Goal: Transaction & Acquisition: Purchase product/service

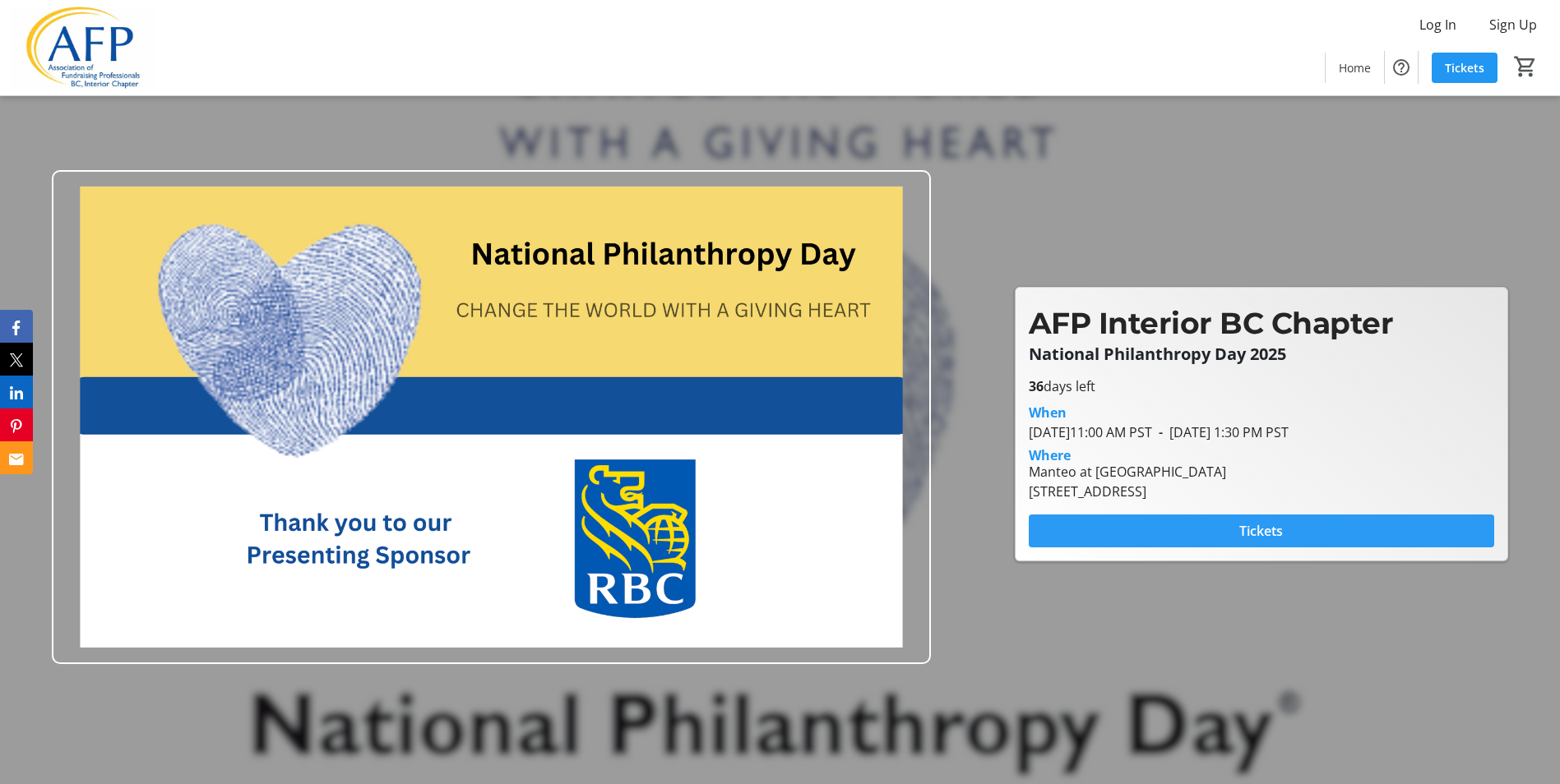
click at [1260, 532] on span "Tickets" at bounding box center [1260, 530] width 43 height 20
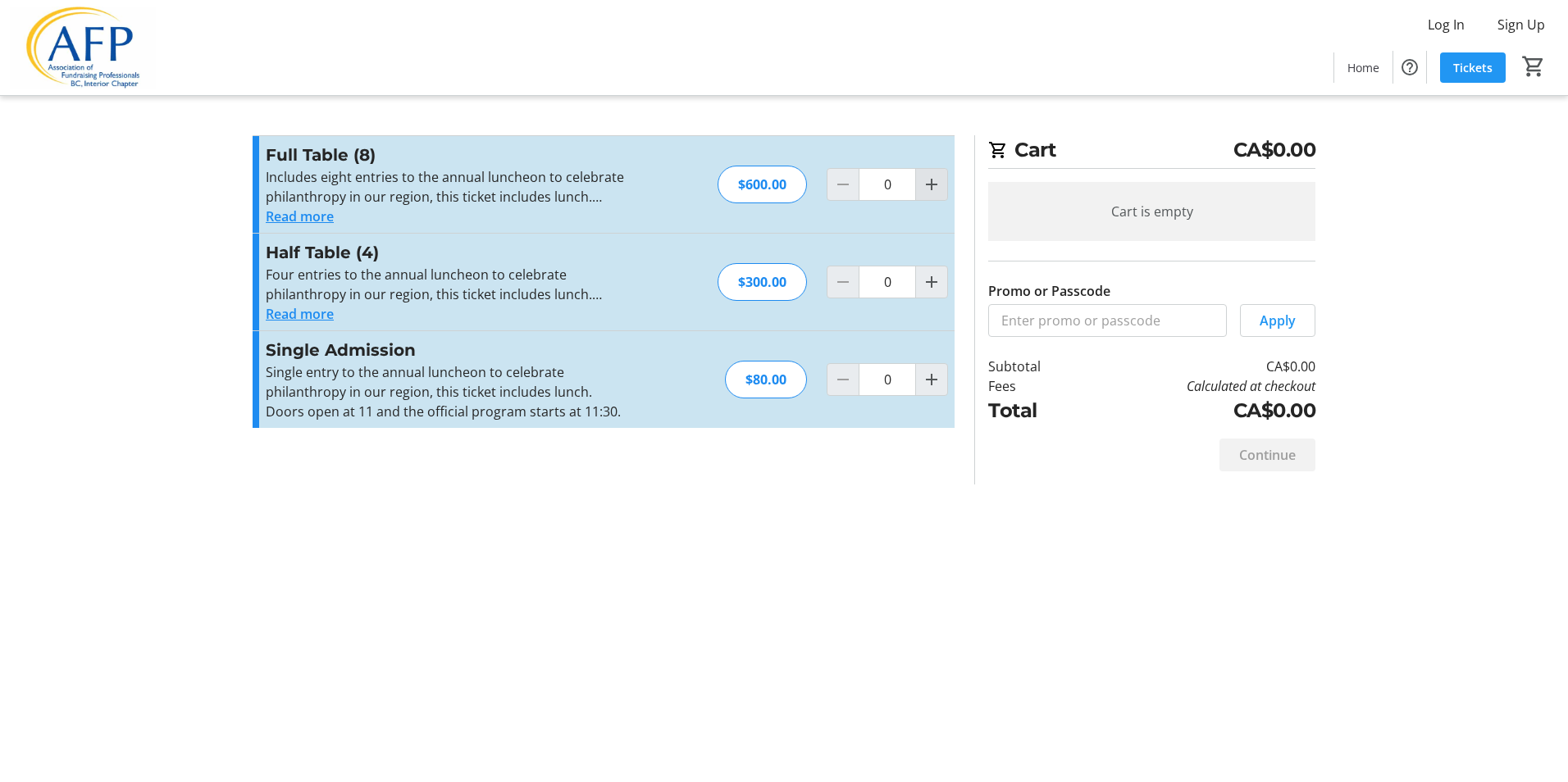
click at [938, 181] on mat-icon "Increment by one" at bounding box center [931, 184] width 19 height 19
type input "1"
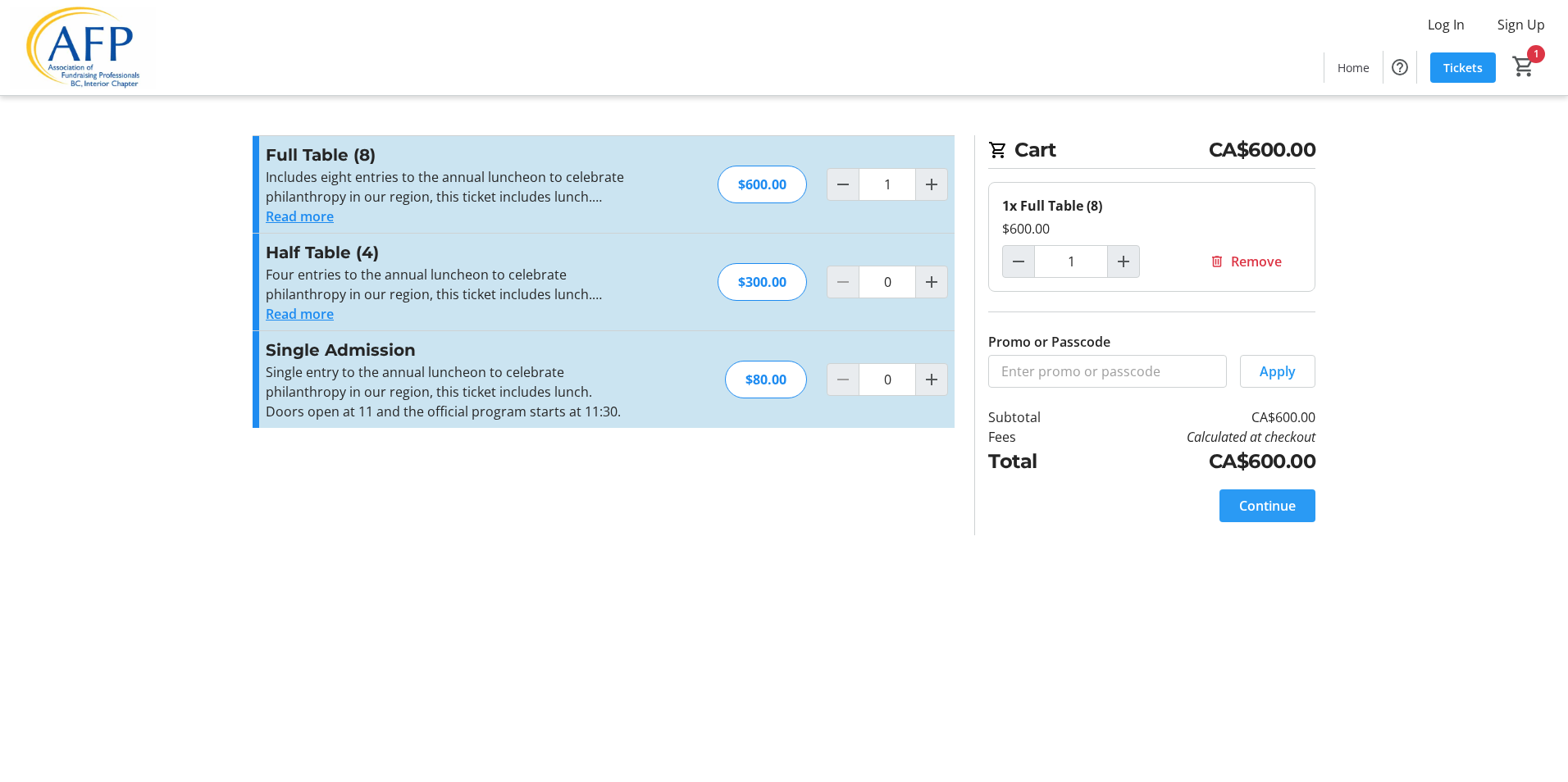
click at [1285, 509] on span "Continue" at bounding box center [1267, 505] width 57 height 19
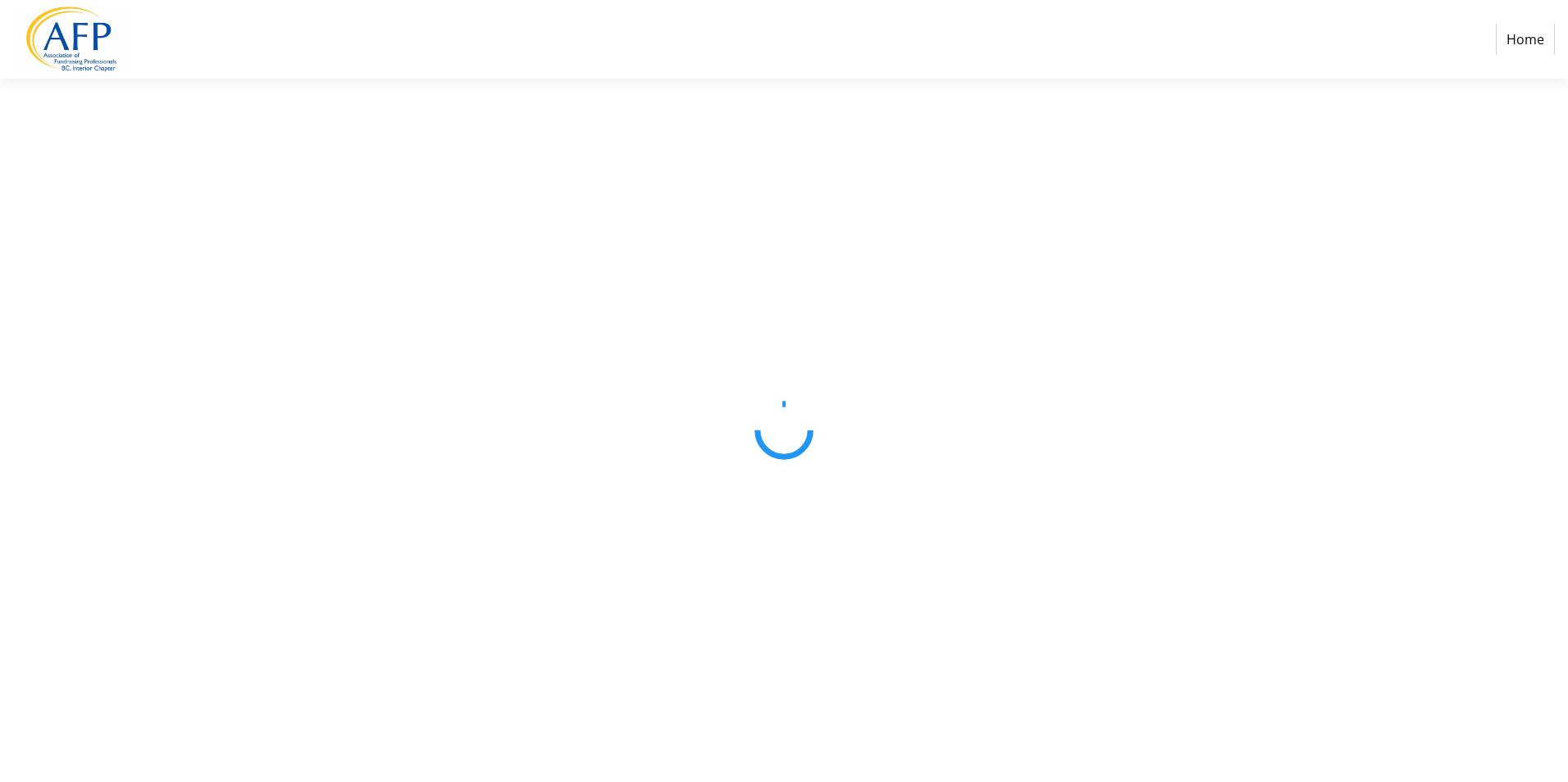
select select "CA"
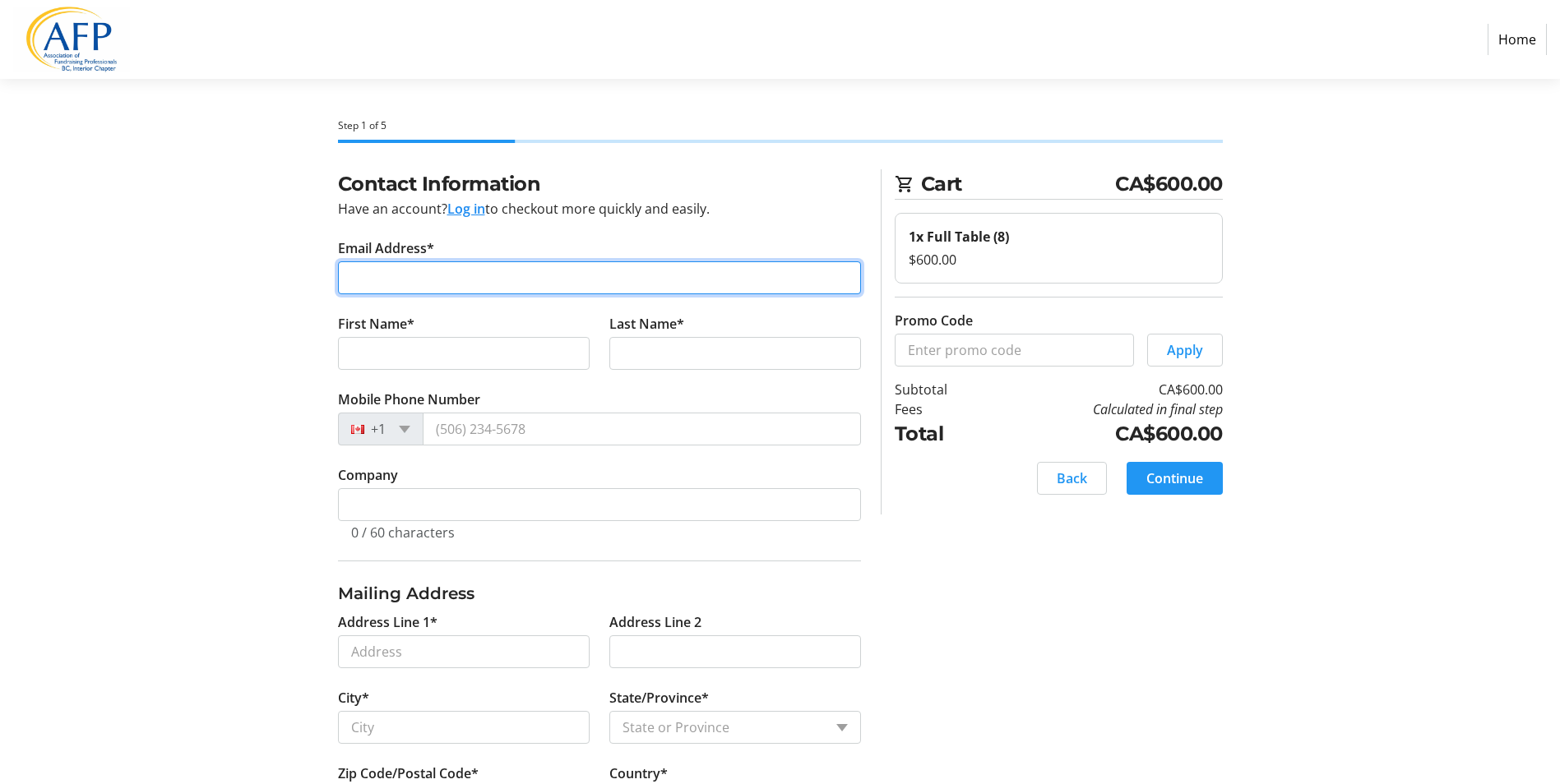
click at [362, 270] on input "Email Address*" at bounding box center [599, 277] width 523 height 33
type input "[PERSON_NAME][EMAIL_ADDRESS][PERSON_NAME][DOMAIN_NAME]"
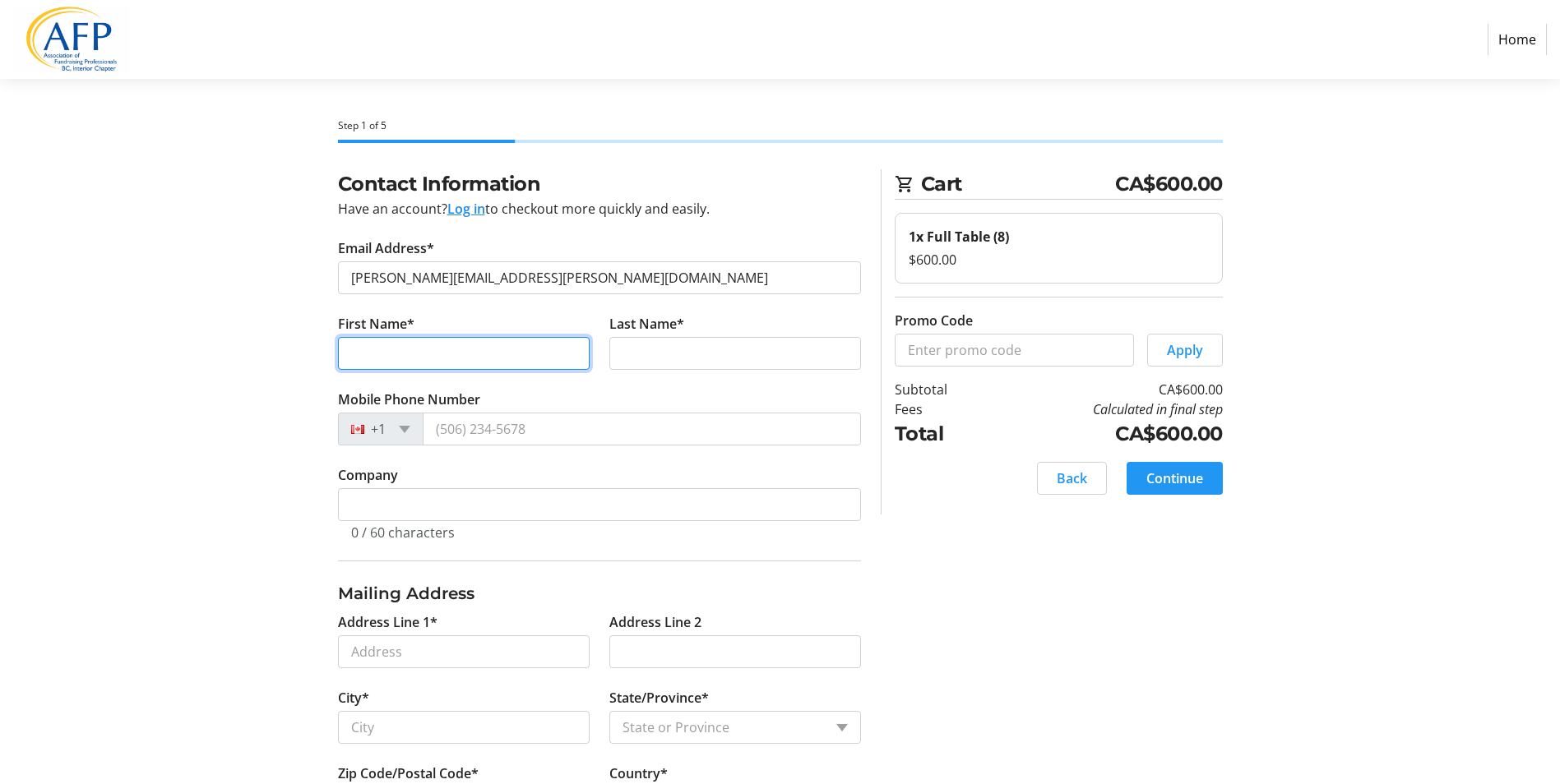
type input "[PERSON_NAME]"
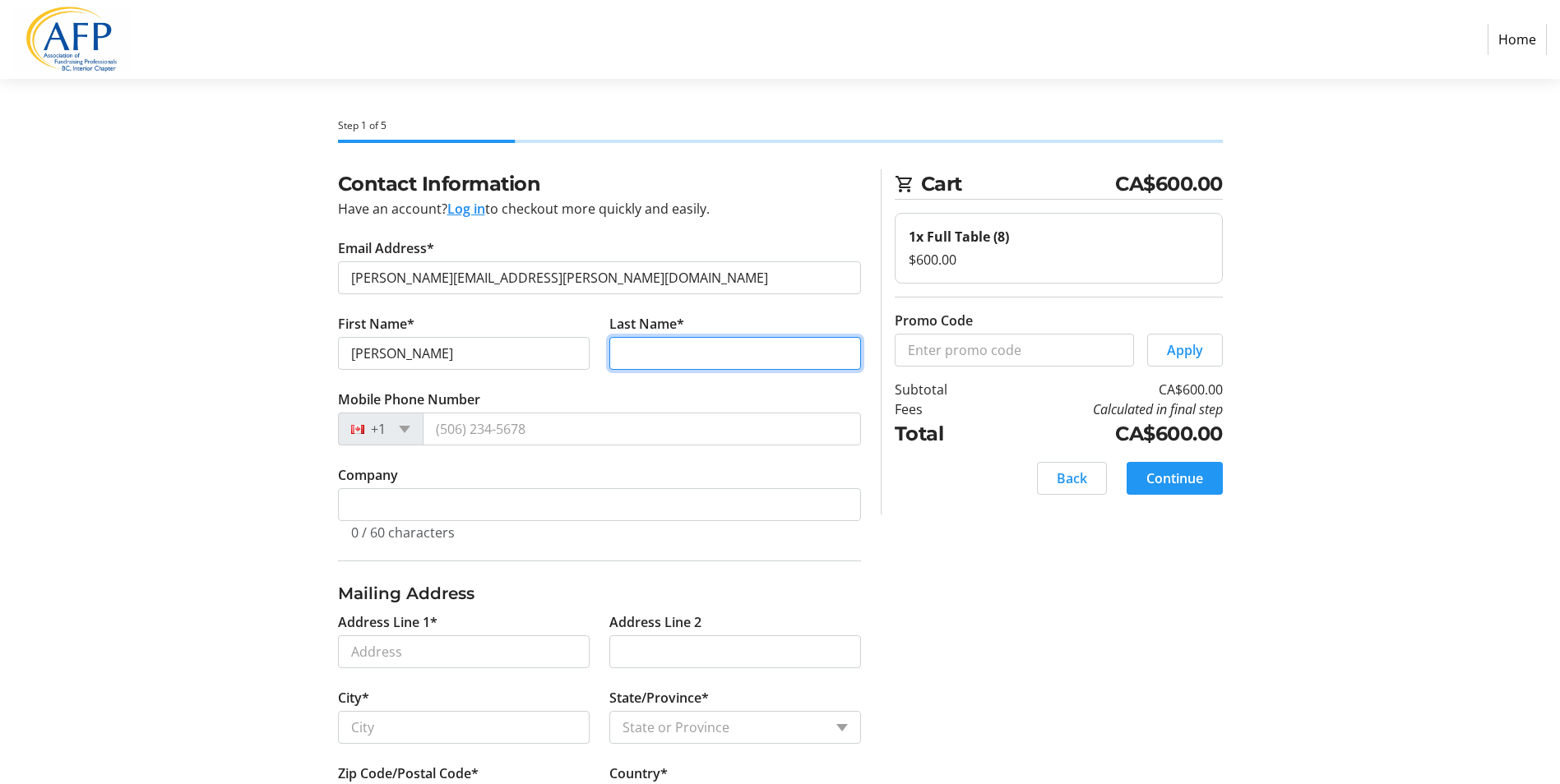
type input "[PERSON_NAME]"
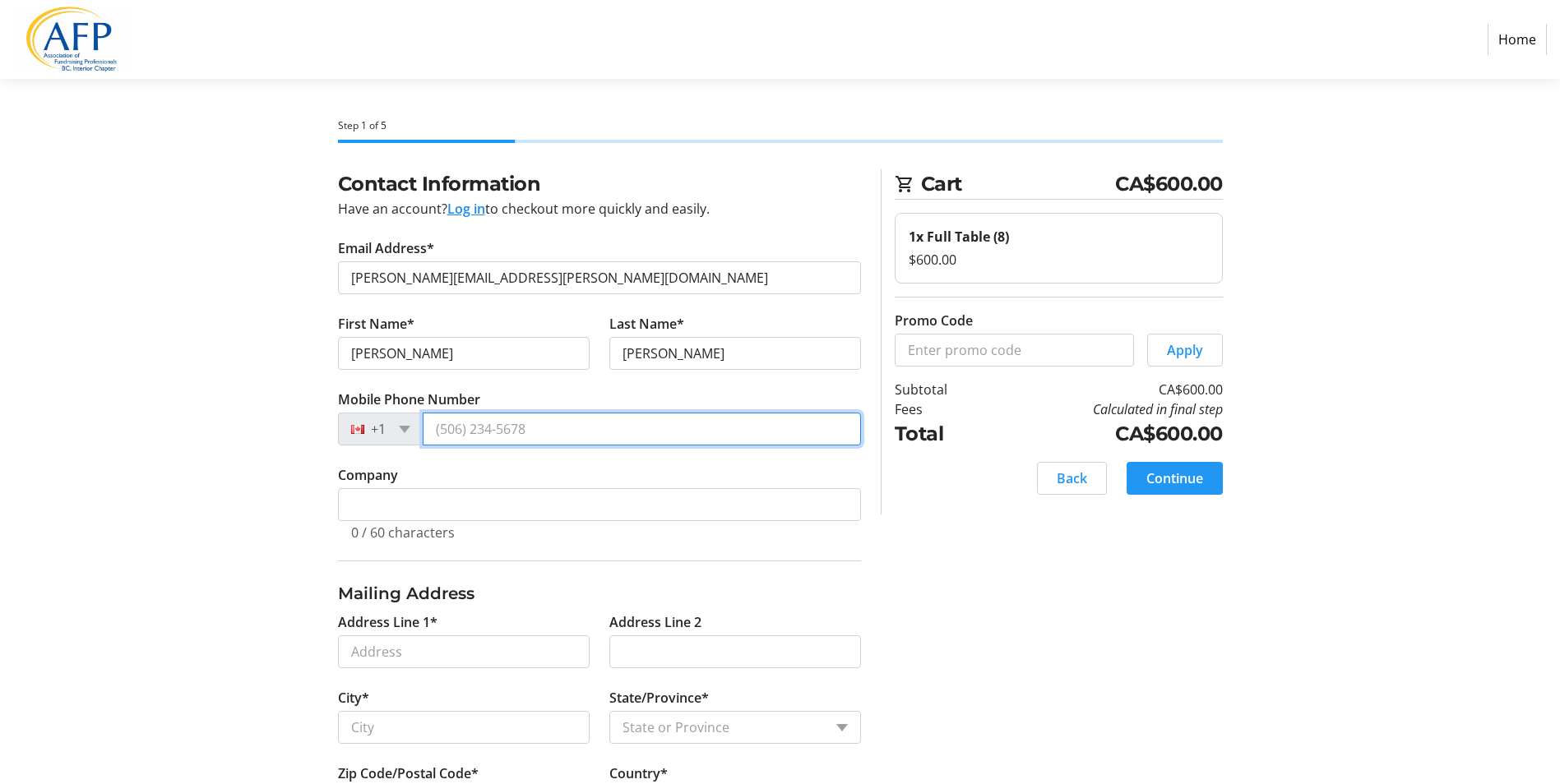
type input "[PHONE_NUMBER]"
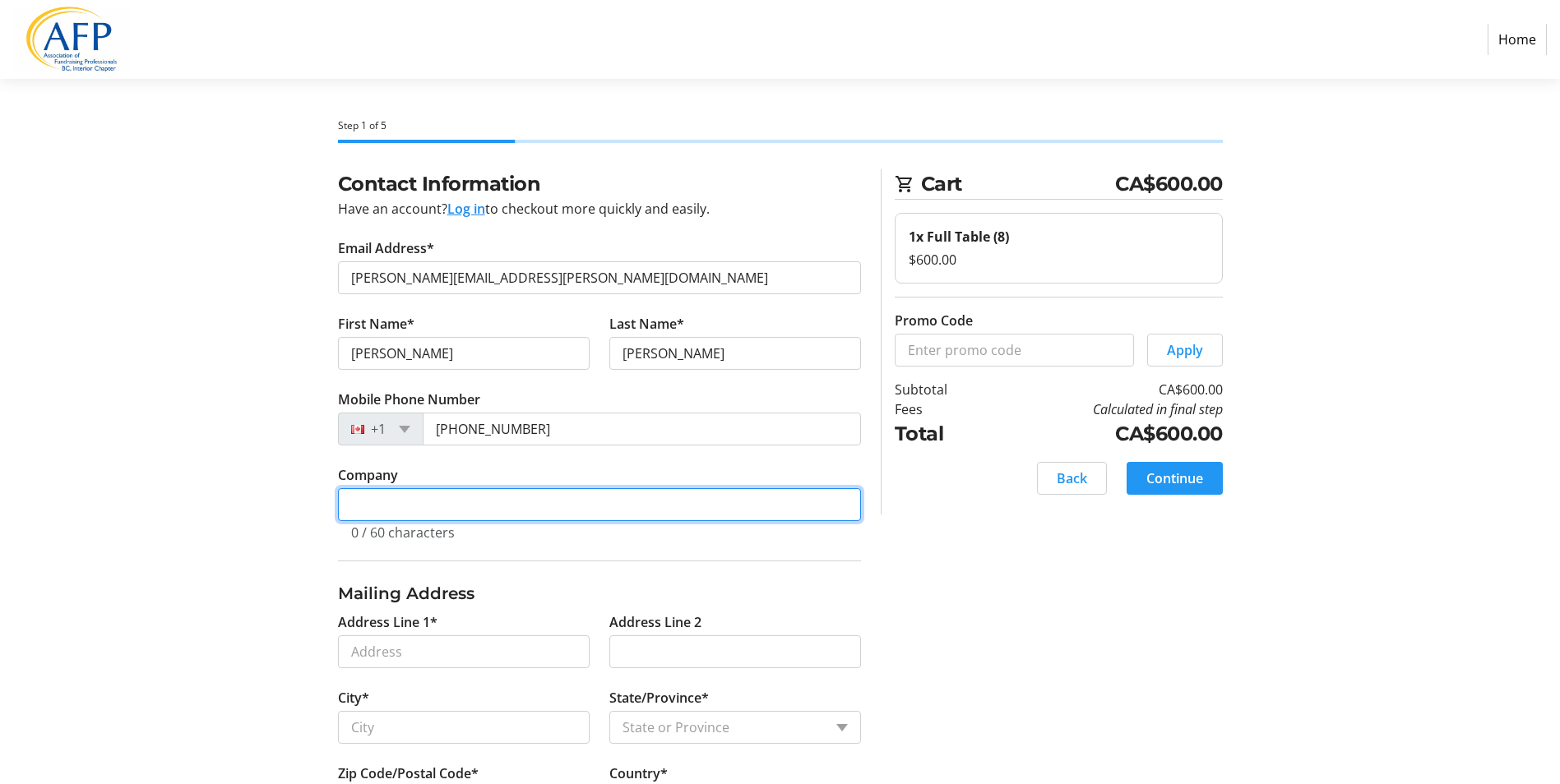
type input "The Bridge Youth & Family Services"
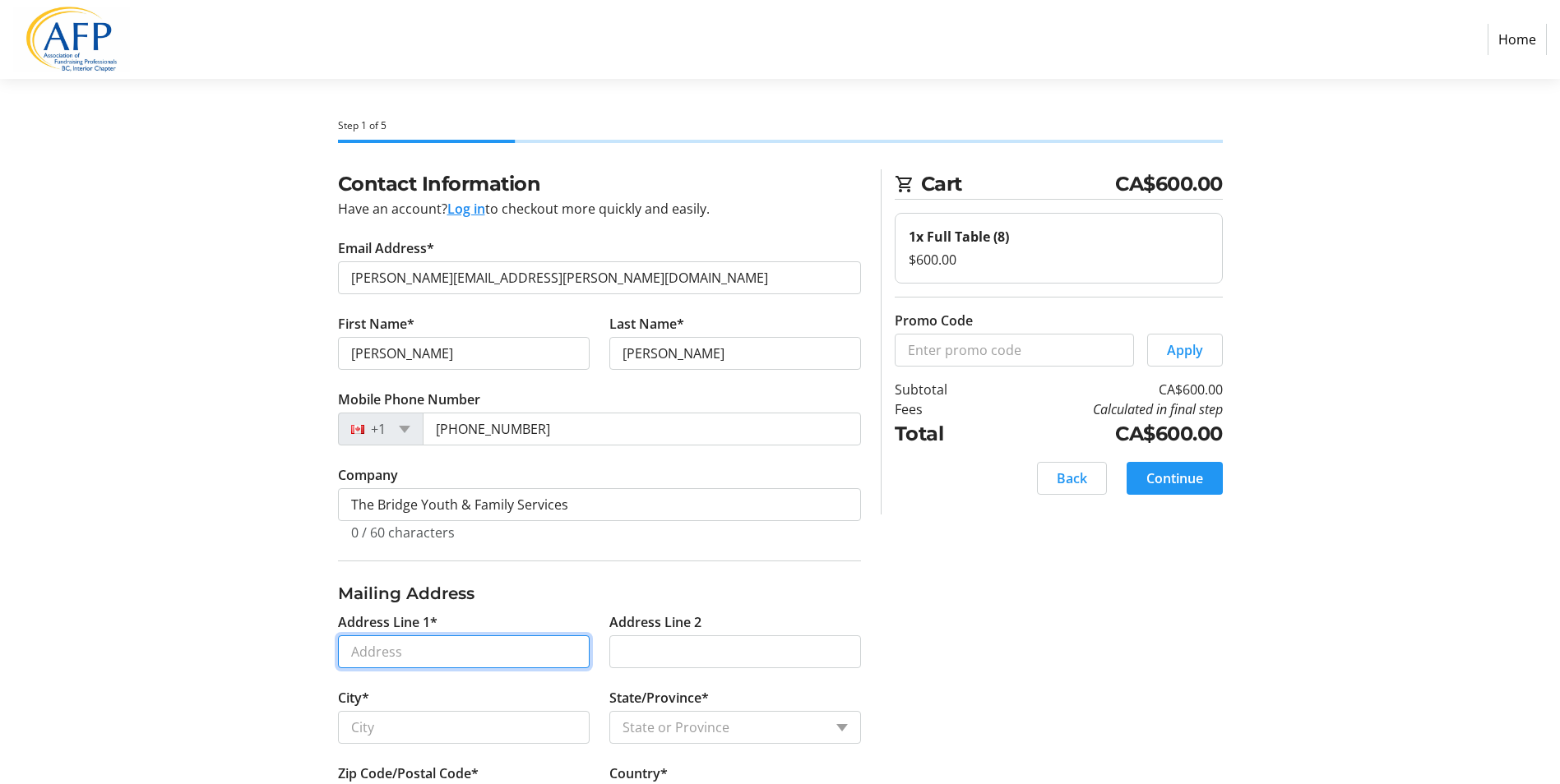
type input "[STREET_ADDRESS]"
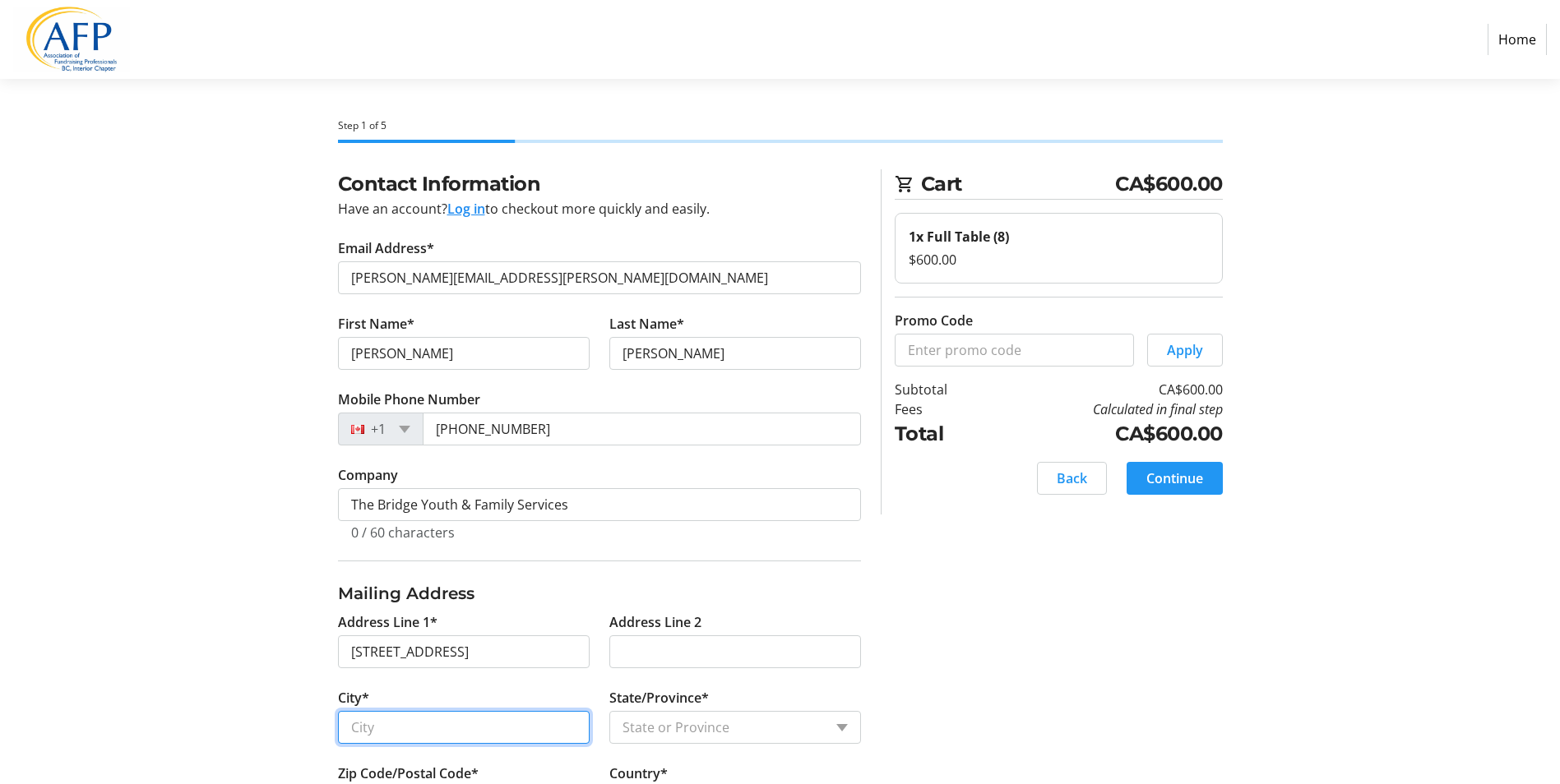
type input "Kelowna"
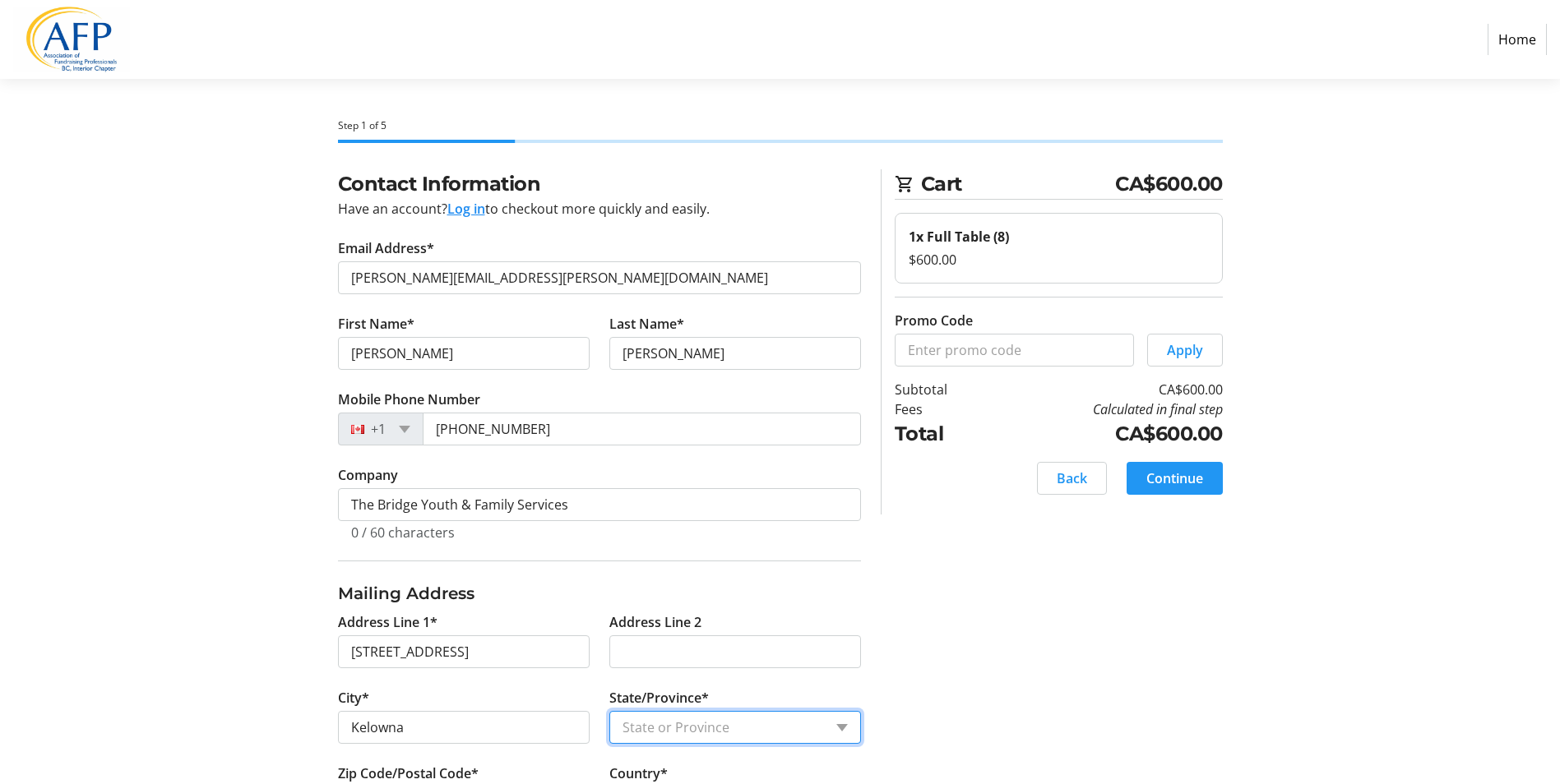
select select "BC"
type input "V1X7Y5"
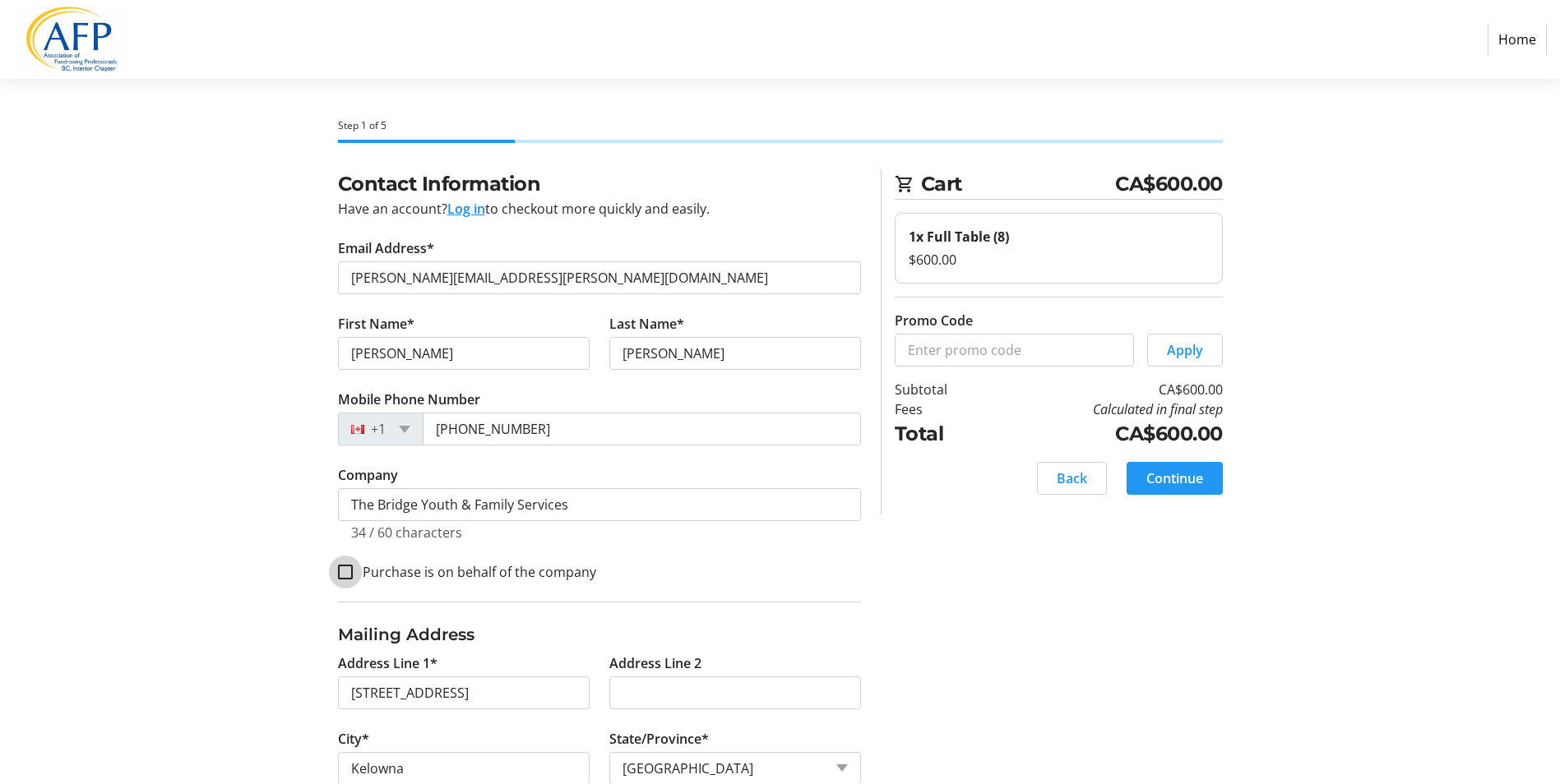
click at [351, 570] on input "Purchase is on behalf of the company" at bounding box center [345, 572] width 14 height 14
checkbox input "true"
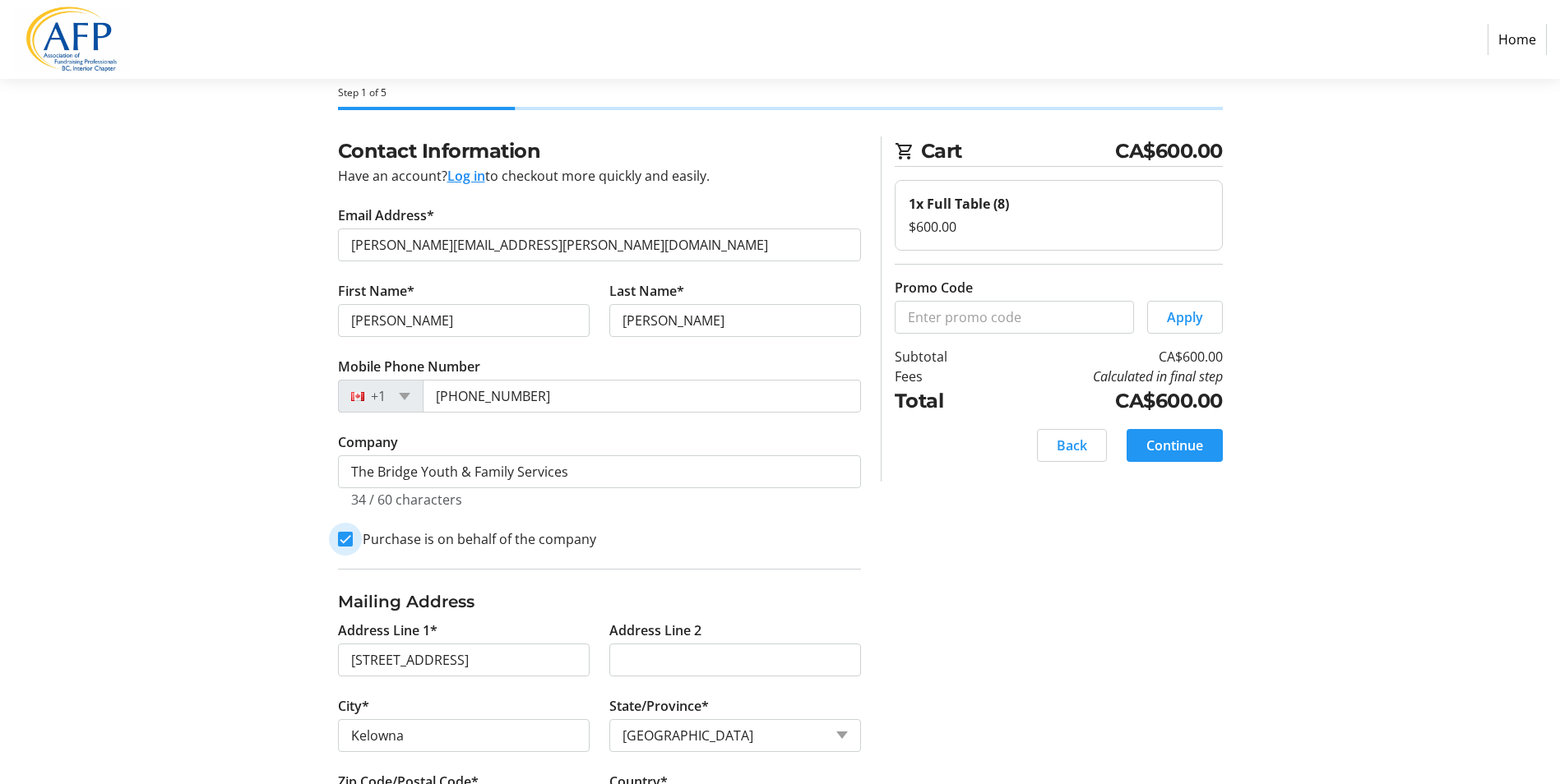
scroll to position [116, 0]
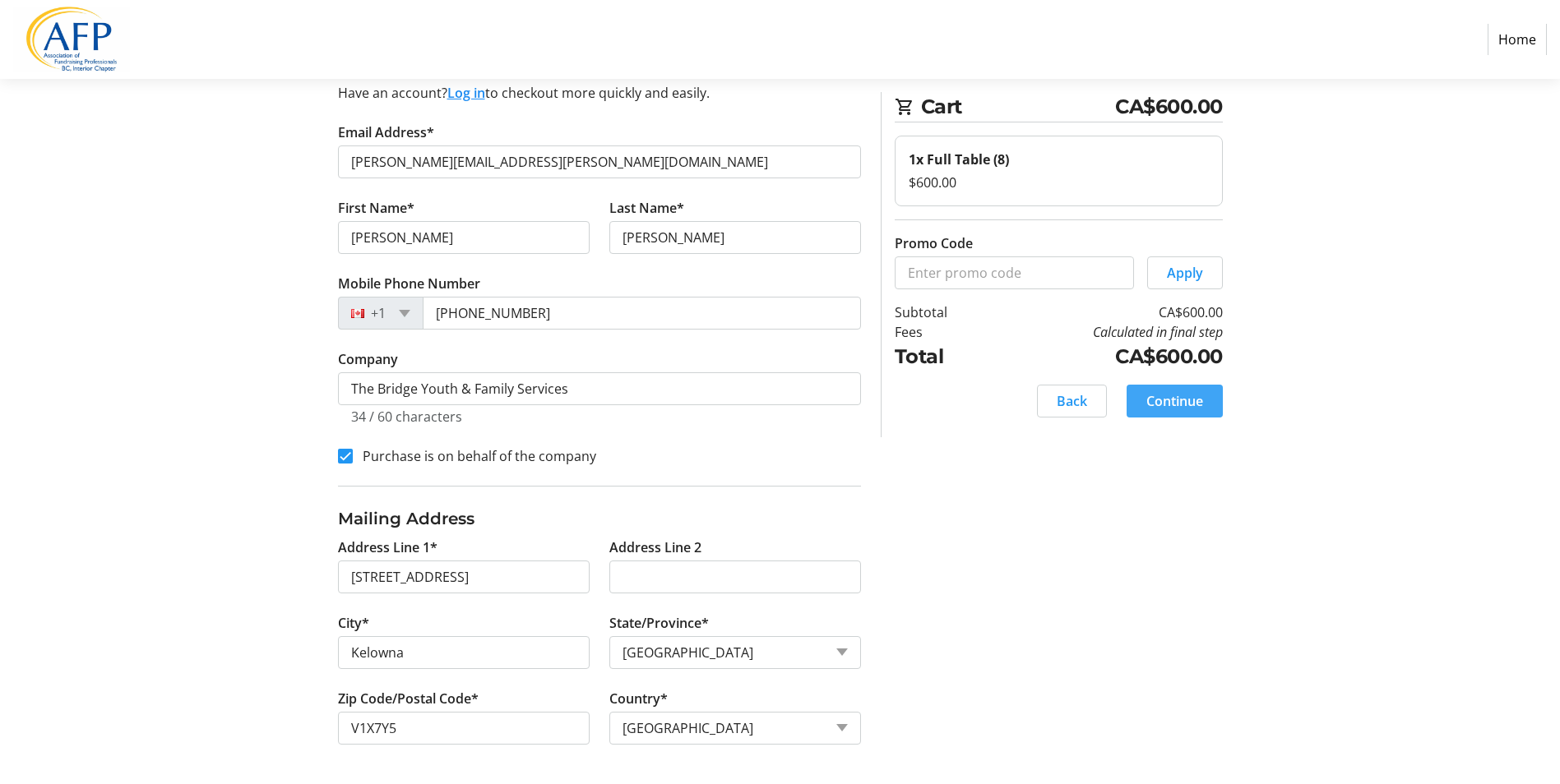
click at [1174, 398] on span "Continue" at bounding box center [1175, 400] width 57 height 20
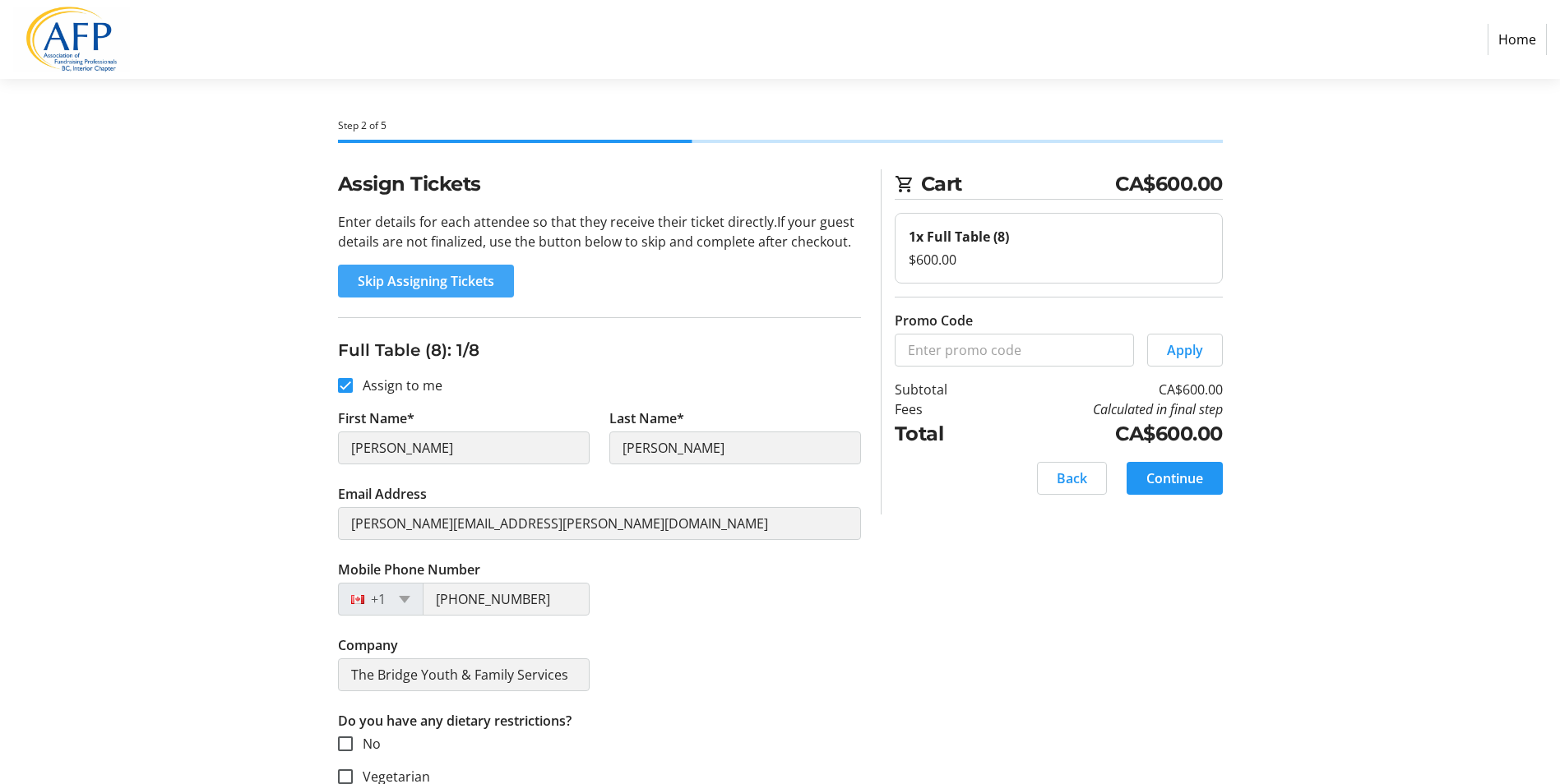
click at [418, 277] on span "Skip Assigning Tickets" at bounding box center [426, 281] width 137 height 20
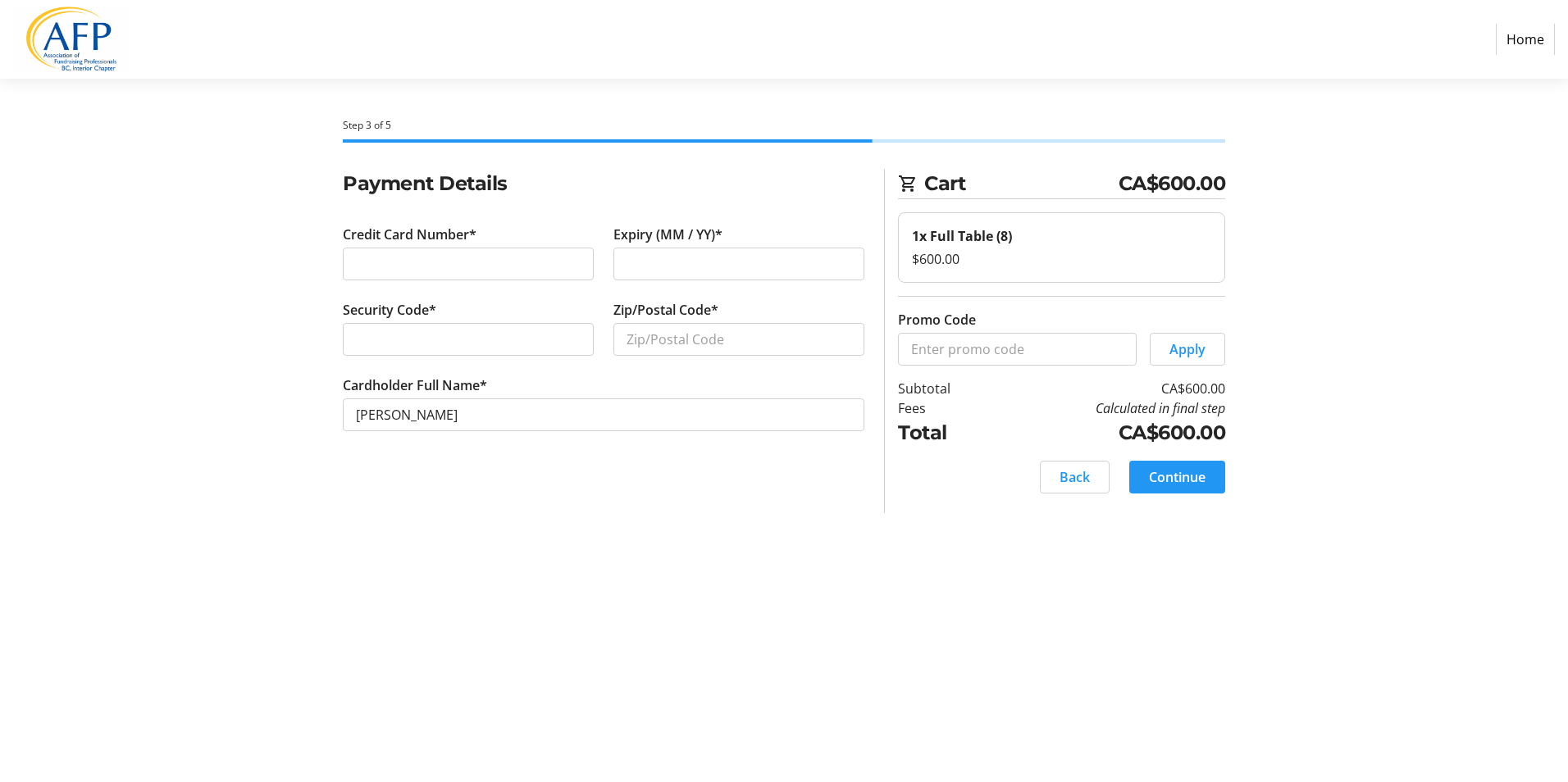
click at [346, 331] on div at bounding box center [468, 339] width 251 height 33
click at [682, 337] on input "Zip/Postal Code*" at bounding box center [739, 339] width 251 height 33
type input "V1X 7Y5"
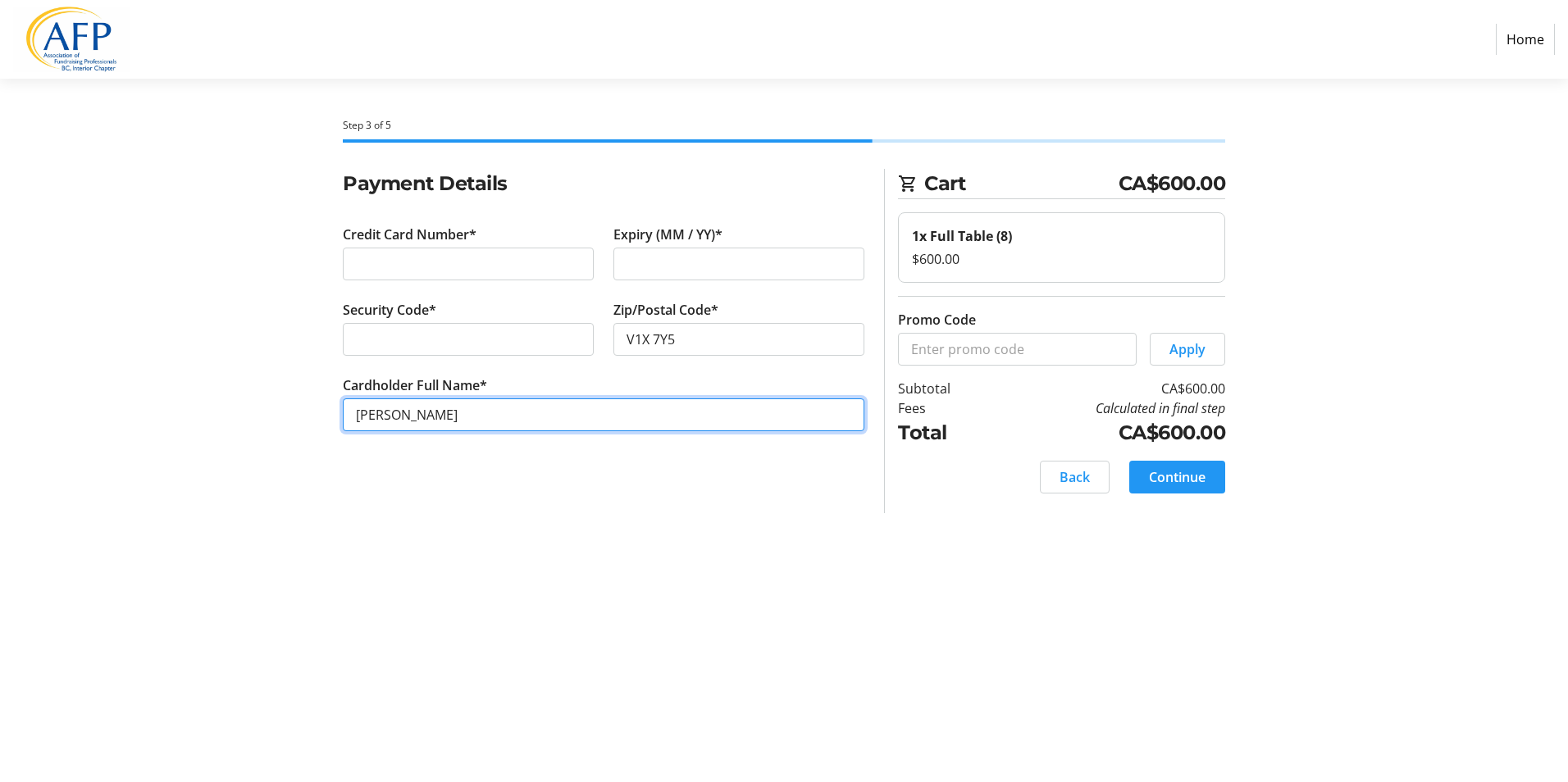
click at [528, 420] on input "[PERSON_NAME]" at bounding box center [603, 415] width 521 height 33
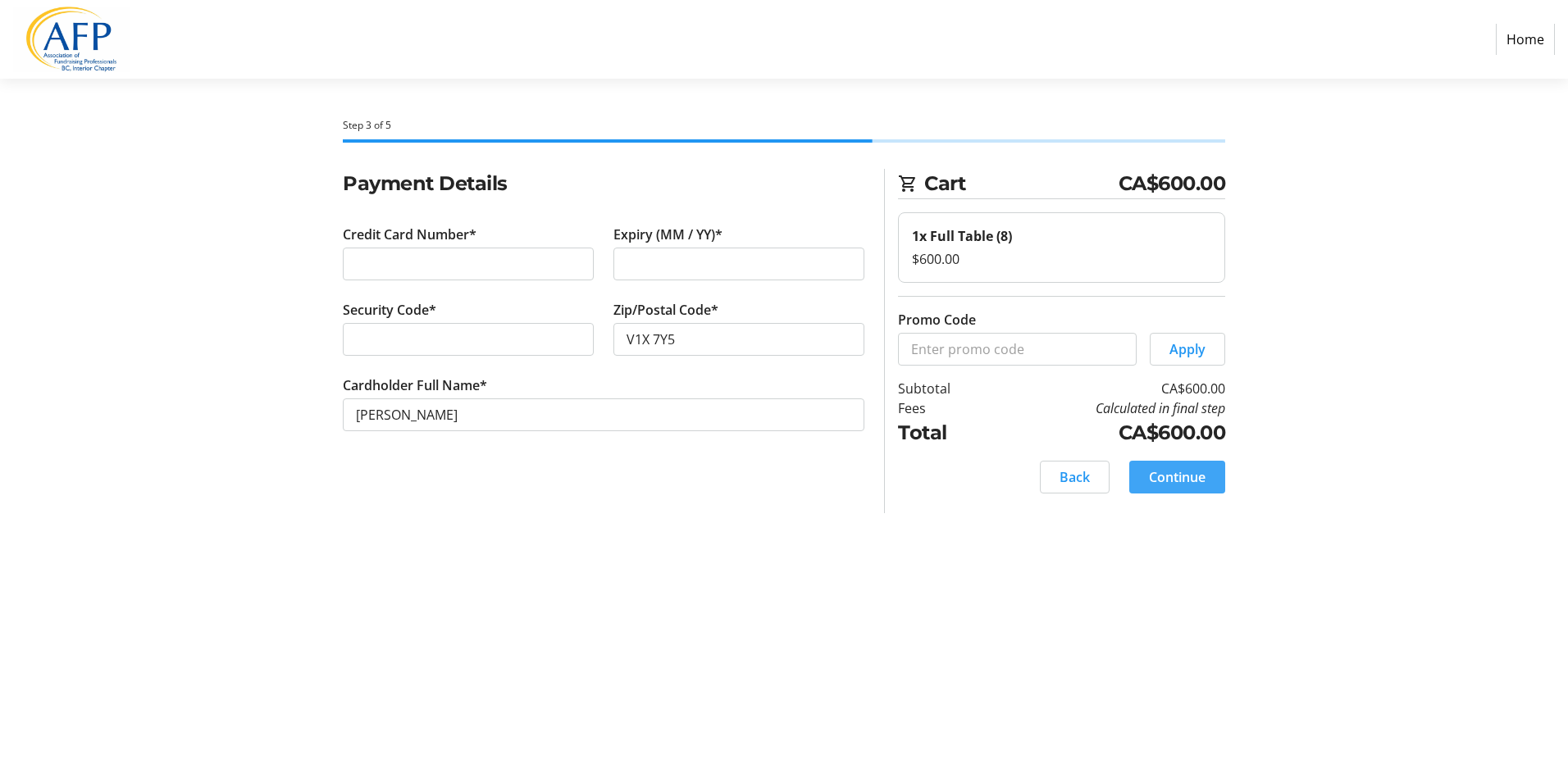
click at [1170, 475] on span "Continue" at bounding box center [1177, 476] width 57 height 19
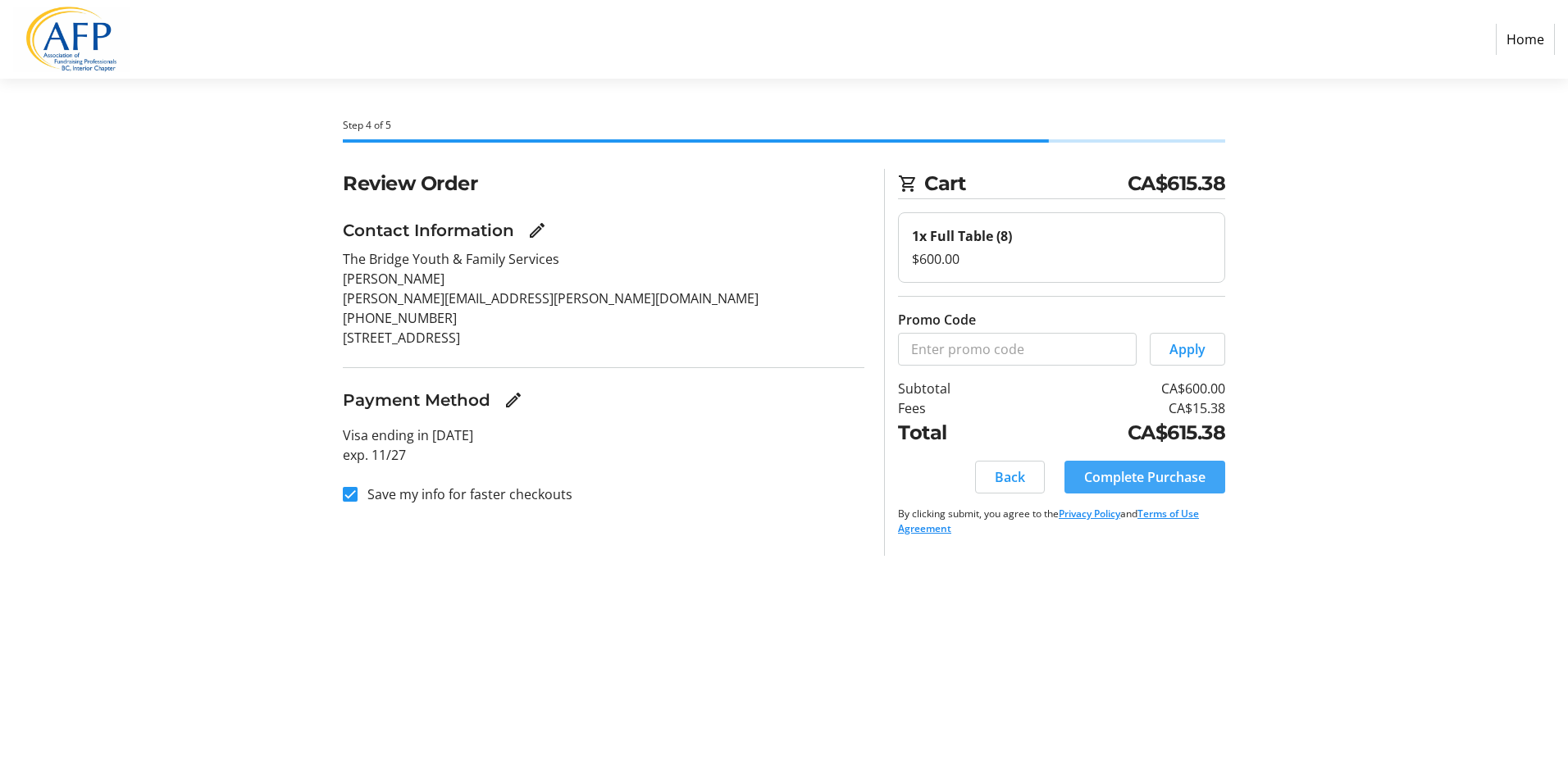
click at [1142, 473] on span "Complete Purchase" at bounding box center [1144, 476] width 121 height 19
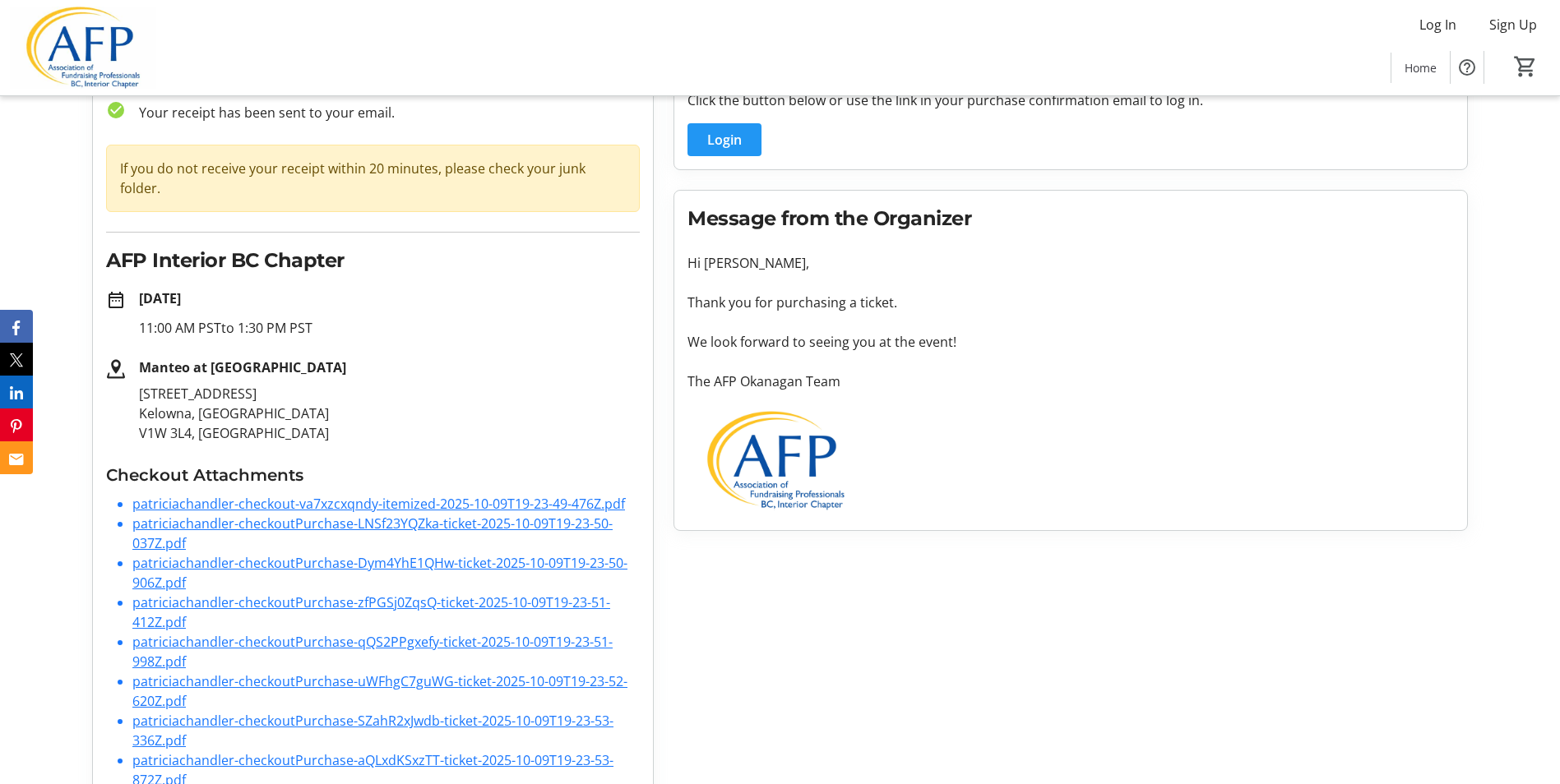
scroll to position [175, 0]
